Goal: Information Seeking & Learning: Learn about a topic

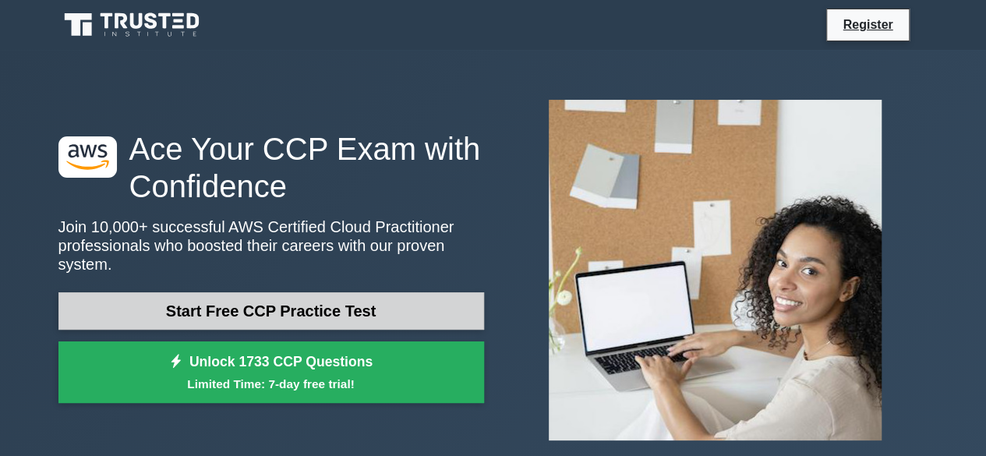
click at [299, 299] on link "Start Free CCP Practice Test" at bounding box center [271, 310] width 426 height 37
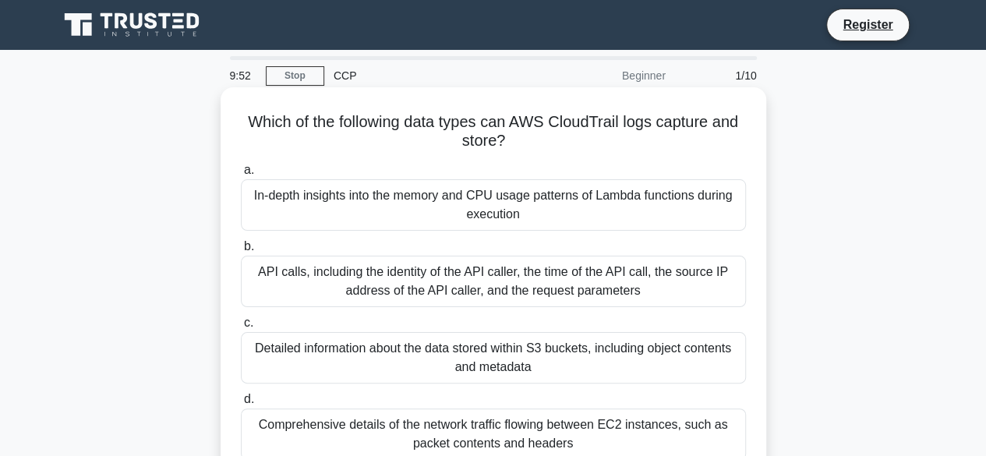
scroll to position [78, 0]
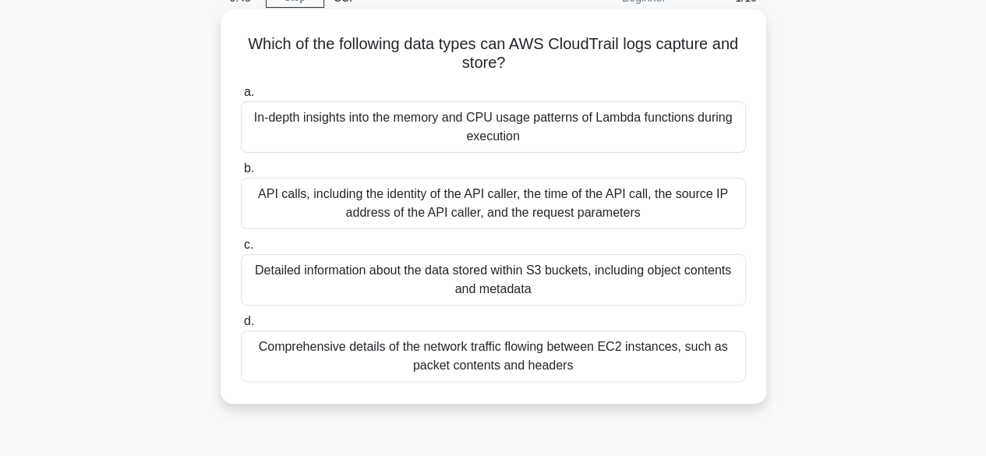
click at [510, 129] on div "In-depth insights into the memory and CPU usage patterns of Lambda functions du…" at bounding box center [493, 126] width 505 height 51
click at [241, 97] on input "a. In-depth insights into the memory and CPU usage patterns of Lambda functions…" at bounding box center [241, 92] width 0 height 10
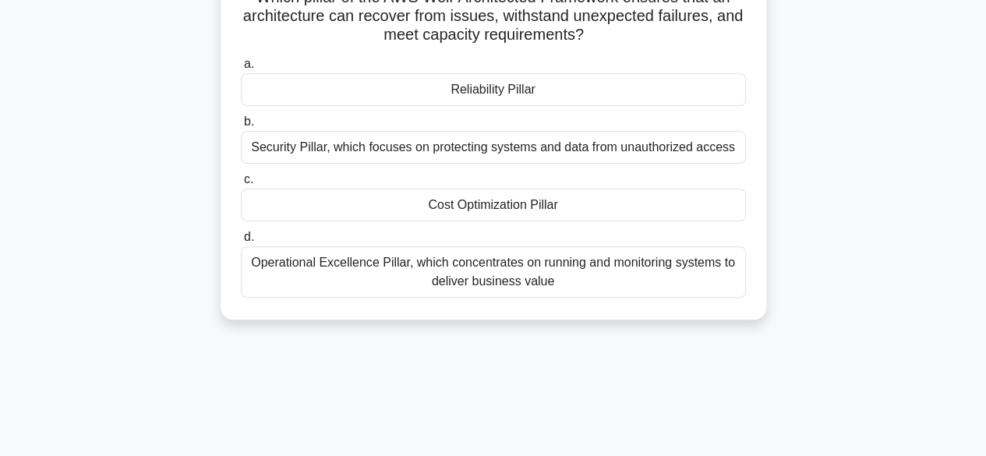
scroll to position [0, 0]
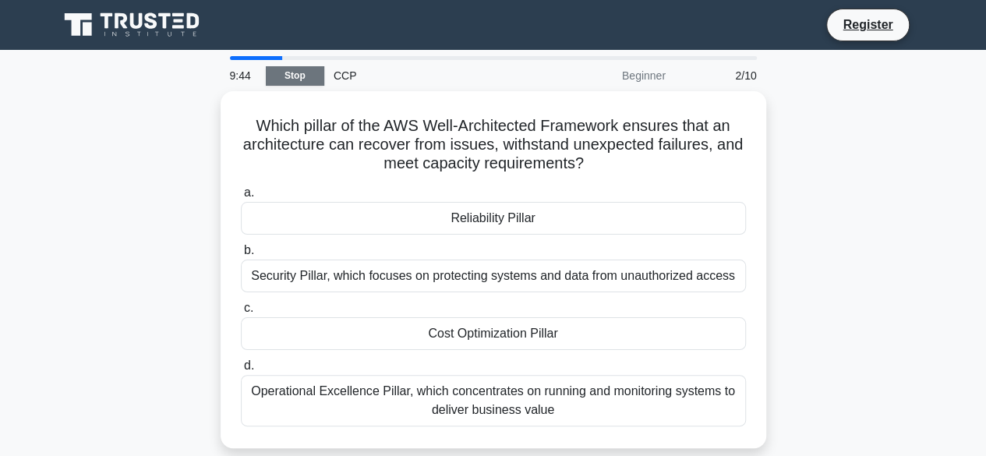
click at [305, 76] on link "Stop" at bounding box center [295, 75] width 58 height 19
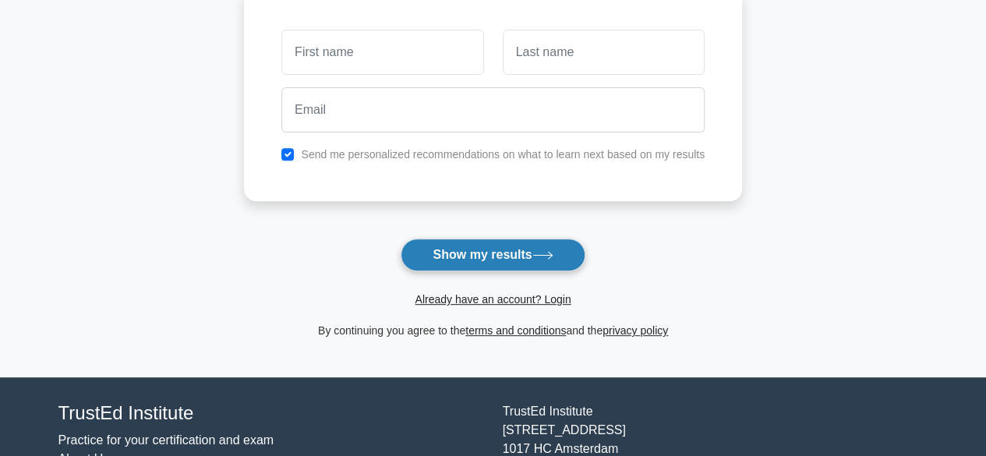
scroll to position [78, 0]
